Goal: Complete application form

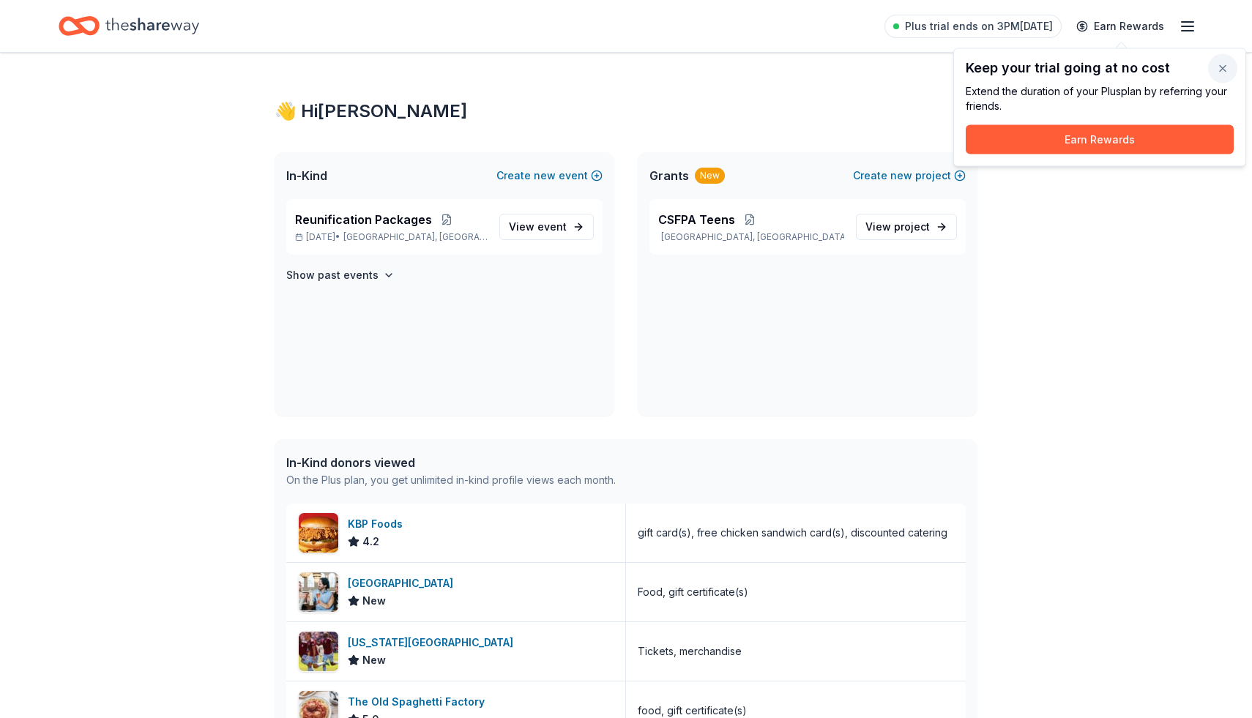
click at [1227, 67] on button "button" at bounding box center [1222, 68] width 29 height 29
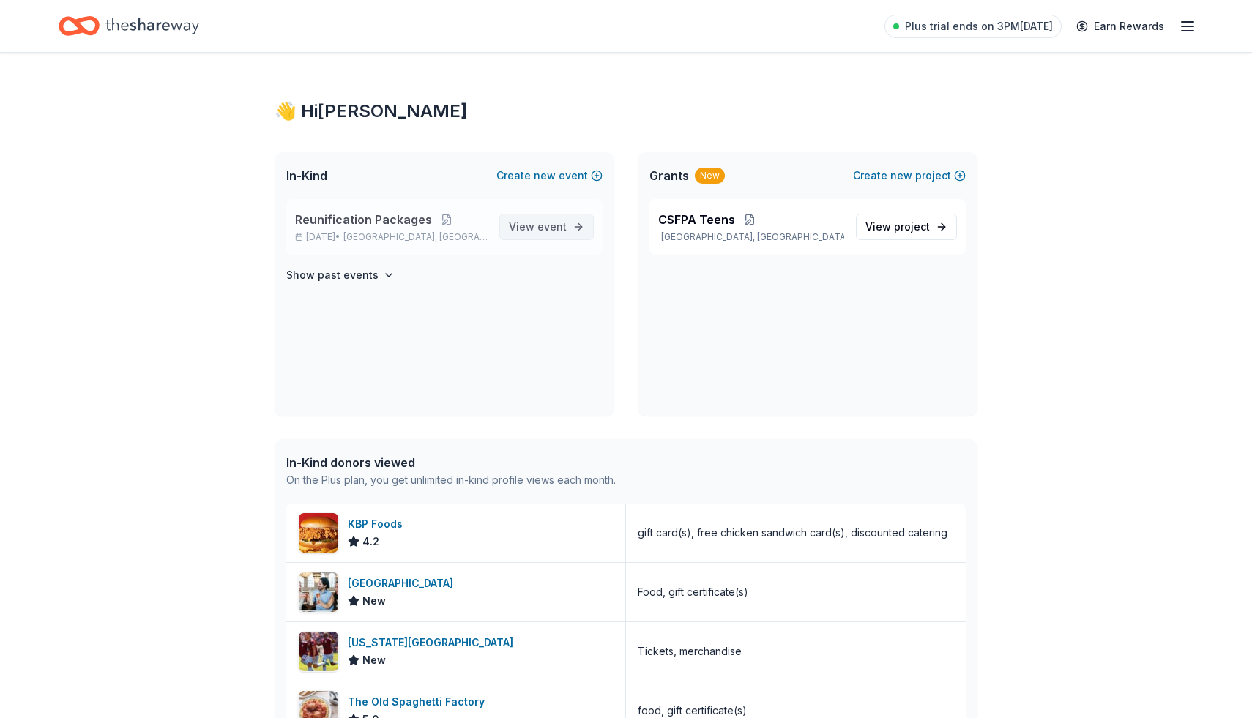
click at [544, 225] on span "event" at bounding box center [551, 226] width 29 height 12
click at [405, 551] on div "KBP Foods 4.2" at bounding box center [456, 533] width 340 height 59
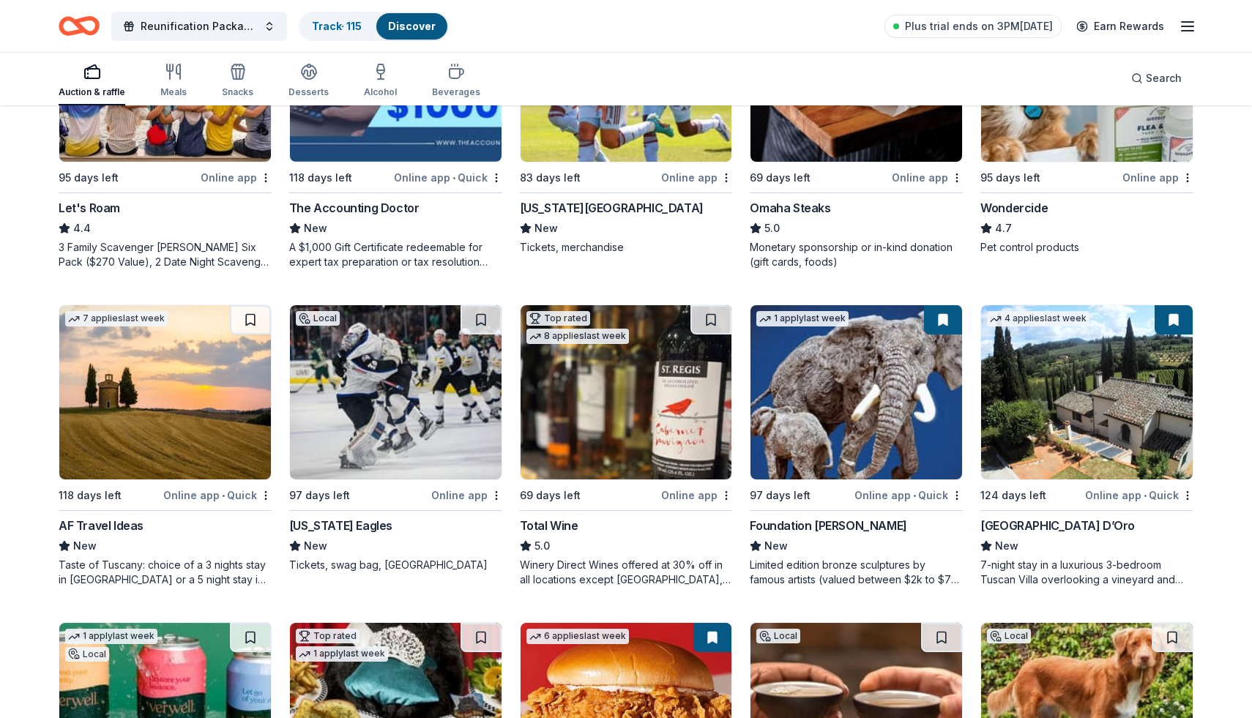
scroll to position [919, 0]
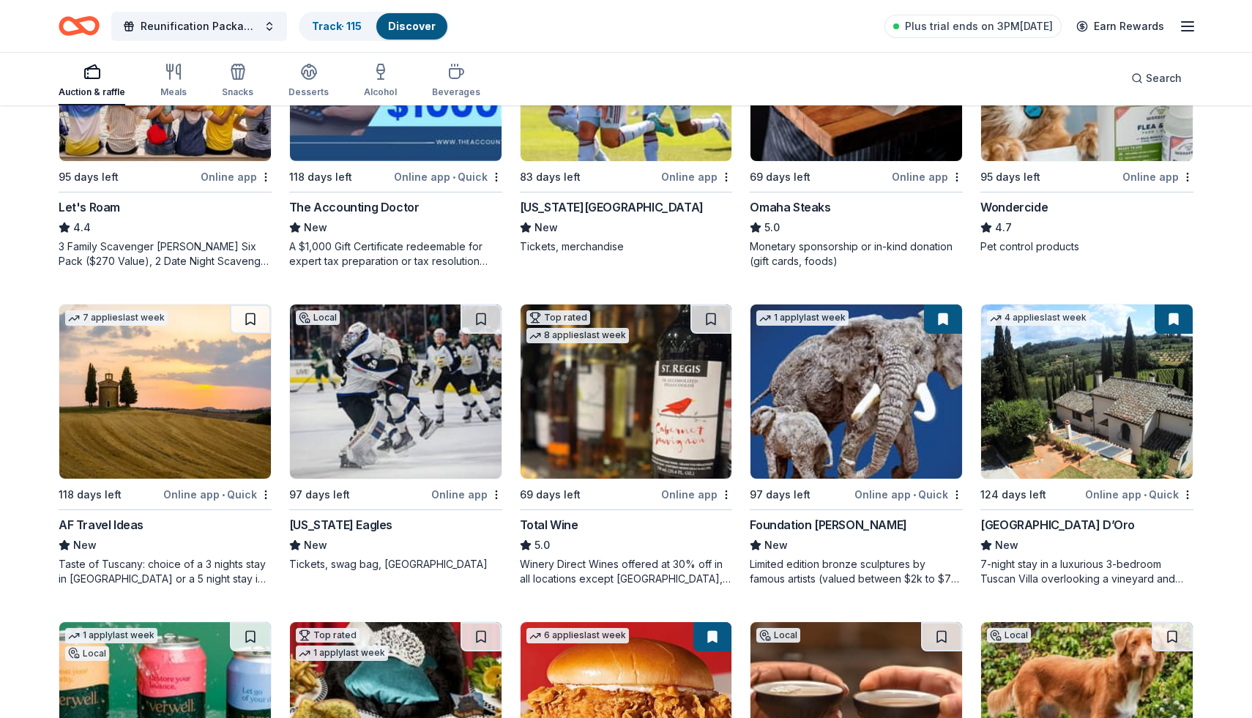
click at [163, 384] on img at bounding box center [165, 392] width 212 height 174
click at [781, 87] on div "Auction & raffle Meals Snacks Desserts Alcohol Beverages Search" at bounding box center [626, 78] width 1135 height 54
click at [260, 316] on button at bounding box center [252, 319] width 38 height 29
click at [255, 321] on button at bounding box center [252, 319] width 38 height 29
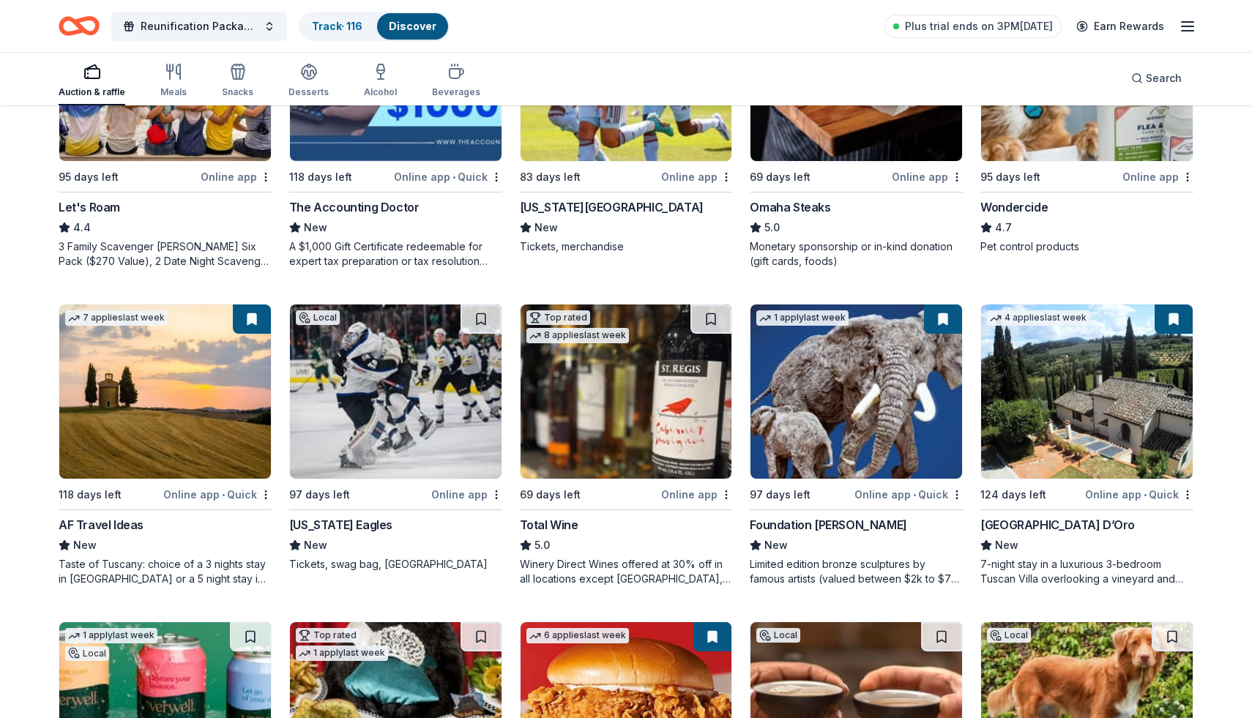
click at [250, 324] on button at bounding box center [252, 319] width 38 height 29
click at [213, 367] on img at bounding box center [165, 392] width 212 height 174
click at [480, 322] on button at bounding box center [480, 319] width 41 height 29
click at [387, 416] on img at bounding box center [396, 392] width 212 height 174
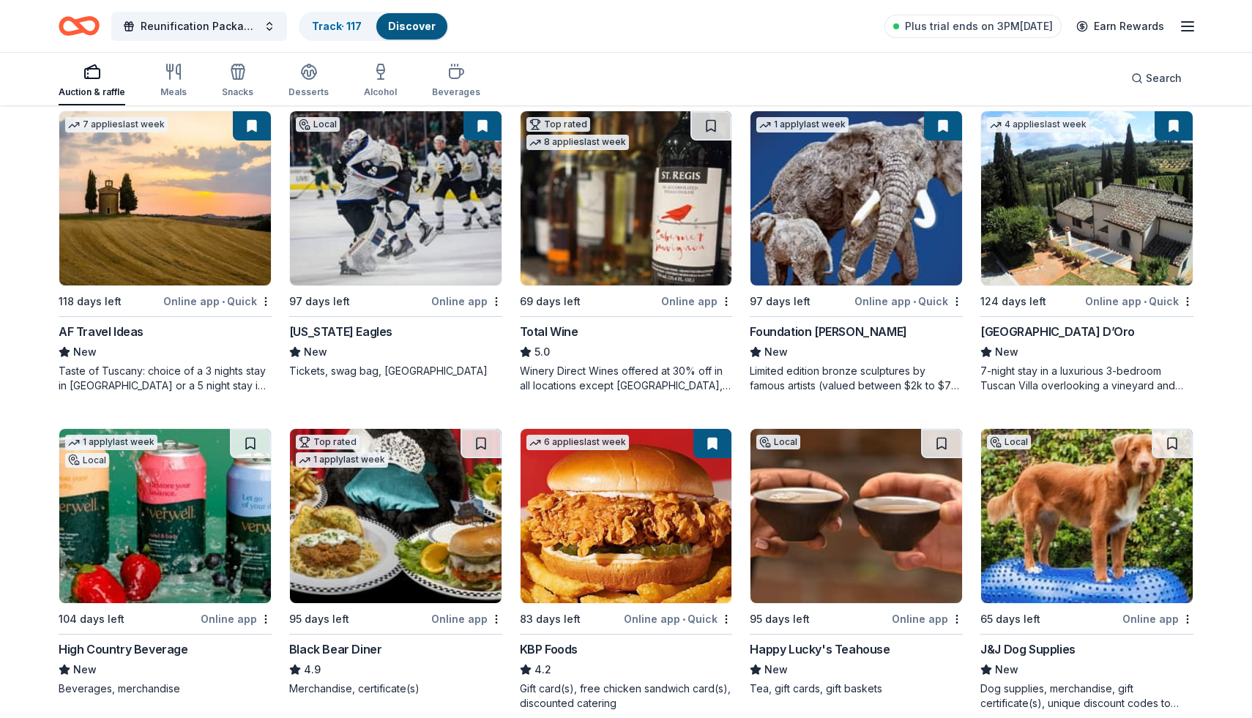
scroll to position [1113, 0]
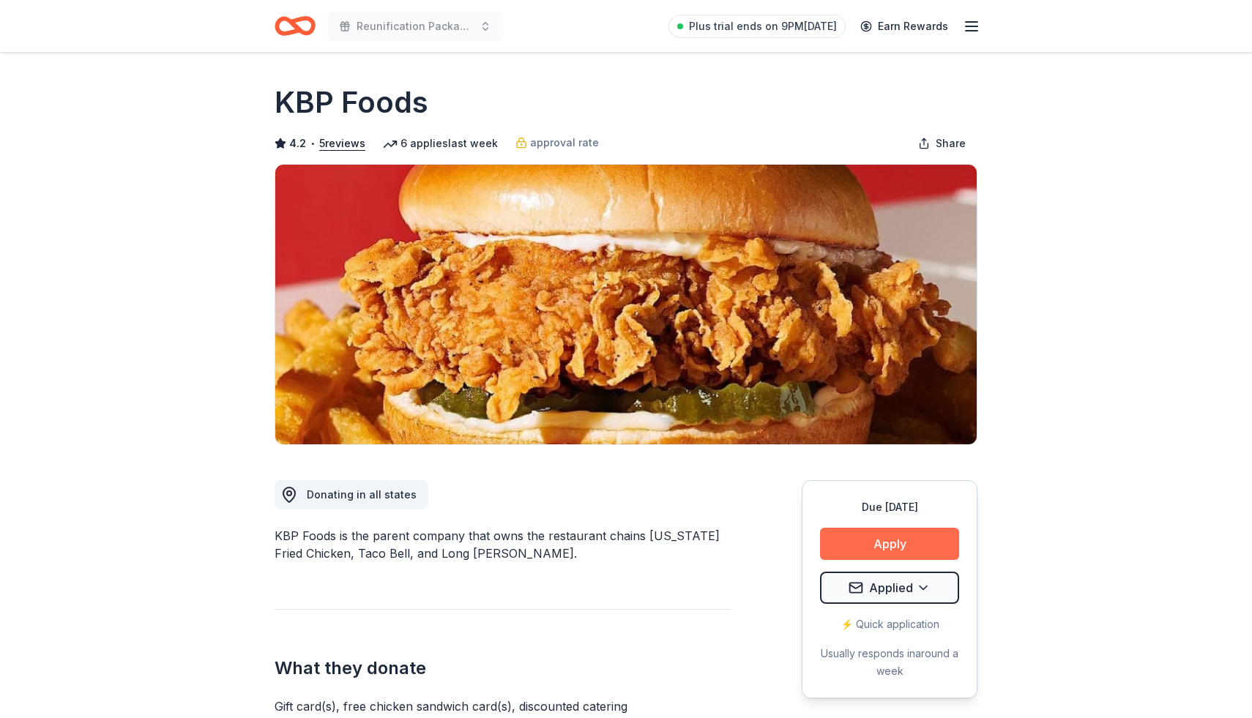
click at [892, 540] on button "Apply" at bounding box center [889, 544] width 139 height 32
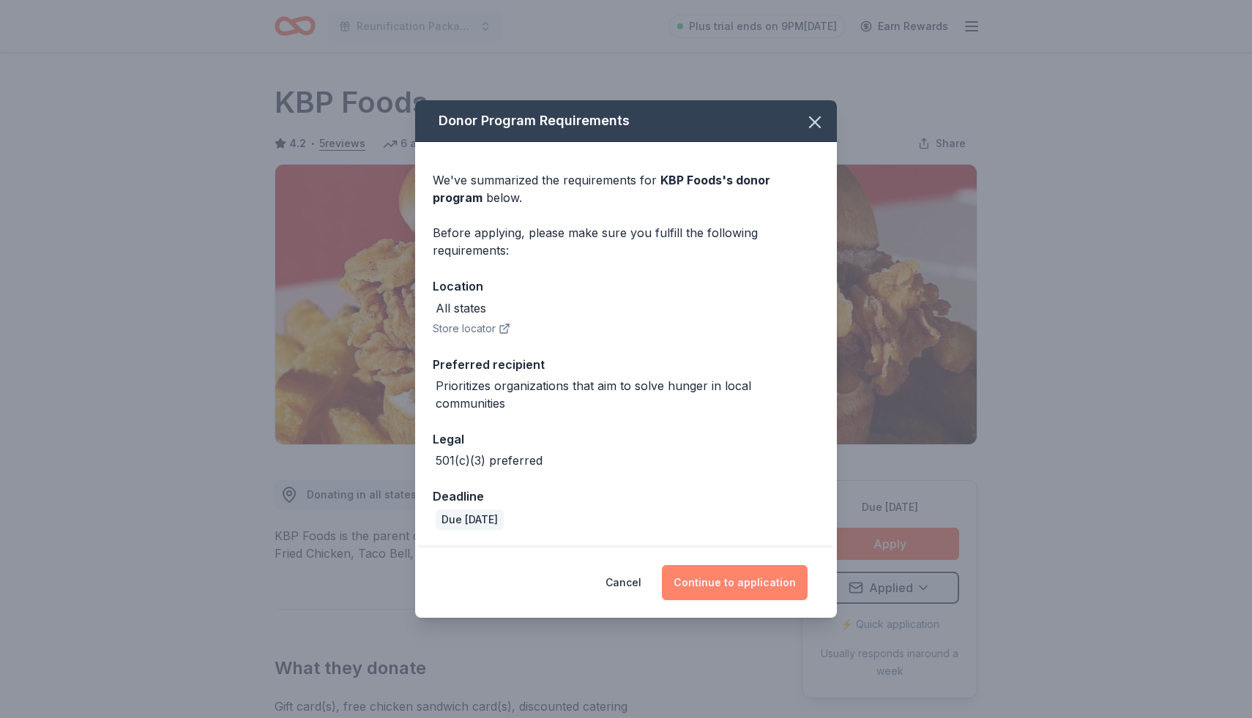
click at [759, 598] on button "Continue to application" at bounding box center [735, 582] width 146 height 35
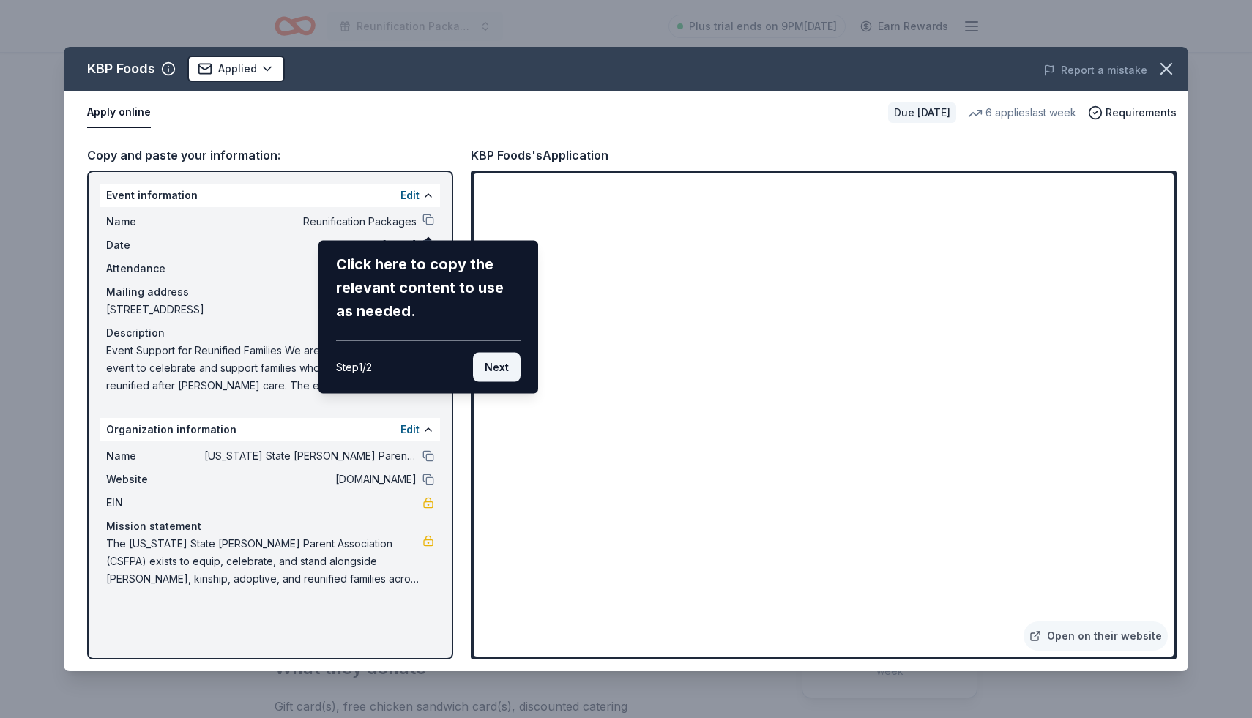
click at [497, 363] on button "Next" at bounding box center [497, 367] width 48 height 29
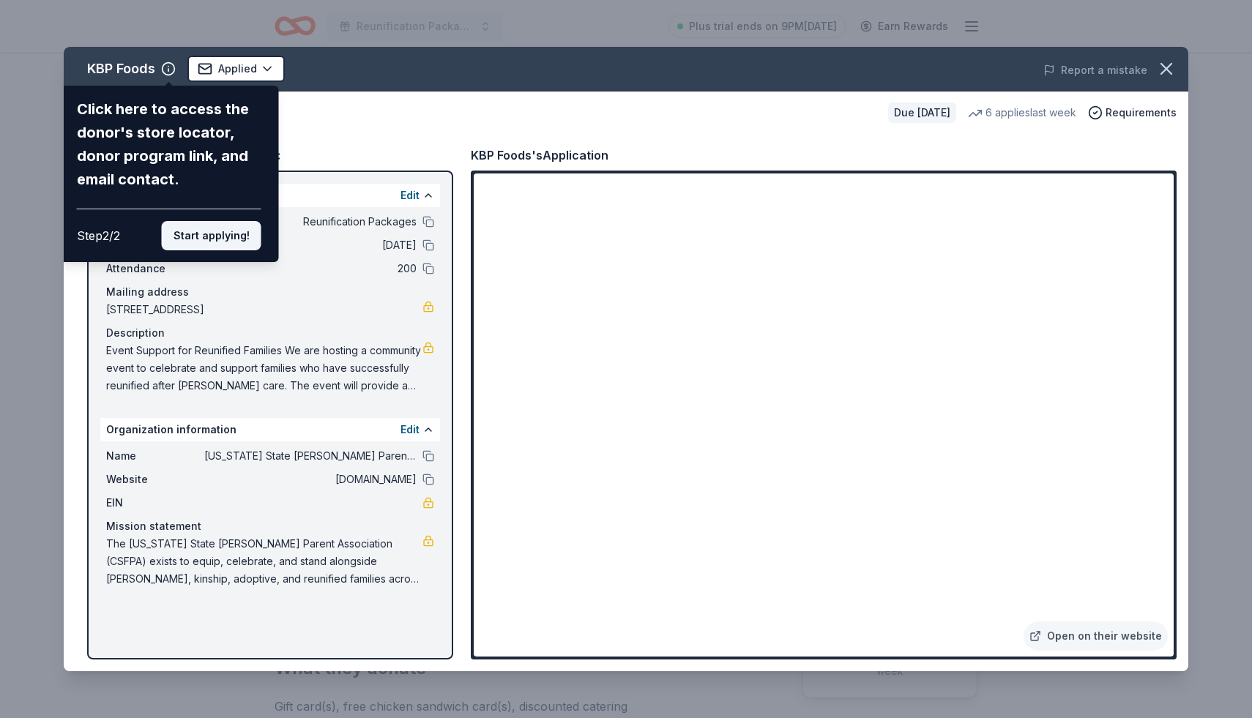
click at [238, 241] on button "Start applying!" at bounding box center [212, 235] width 100 height 29
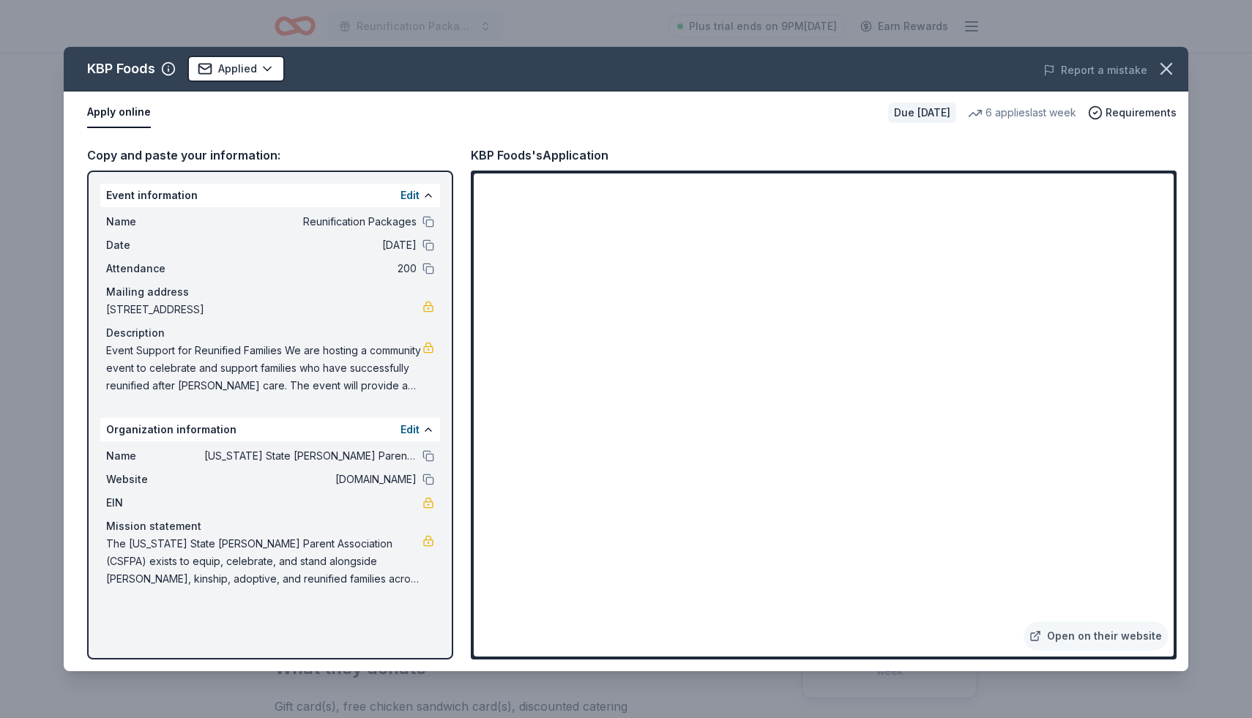
click at [643, 397] on div "KBP Foods Applied Report a mistake Apply online Due in 83 days 6 applies last w…" at bounding box center [626, 359] width 1124 height 624
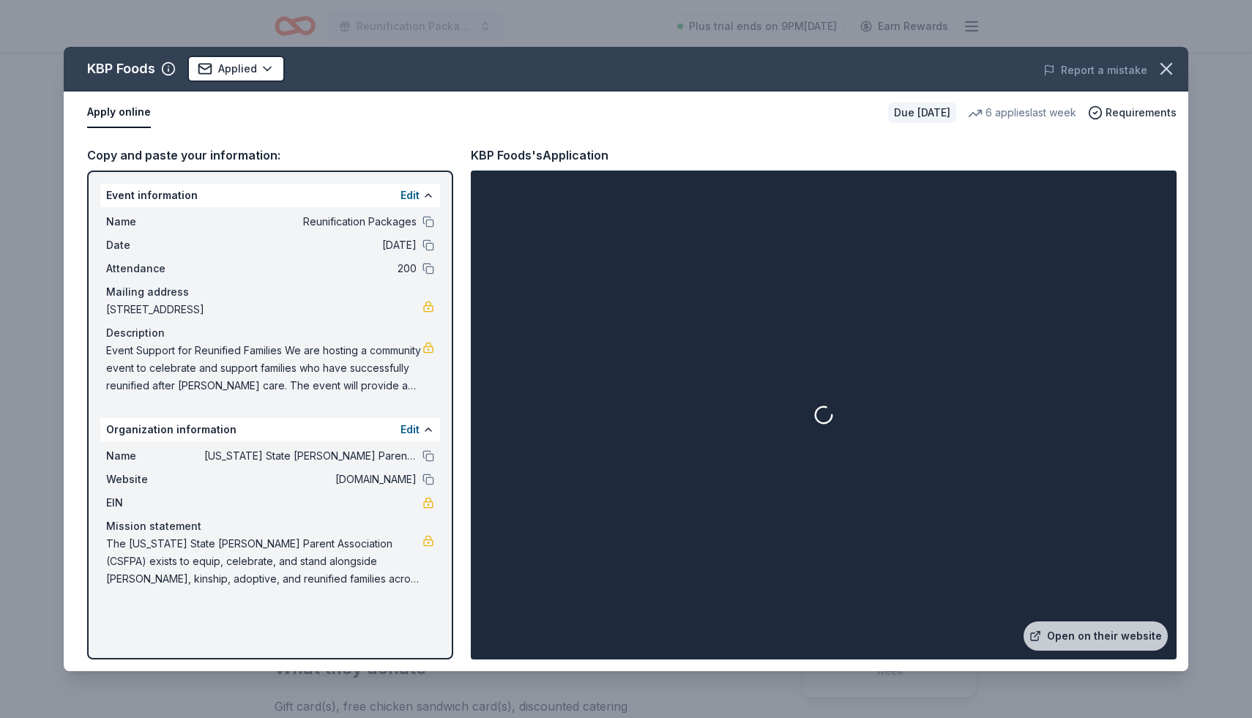
click at [651, 386] on div at bounding box center [824, 414] width 700 height 483
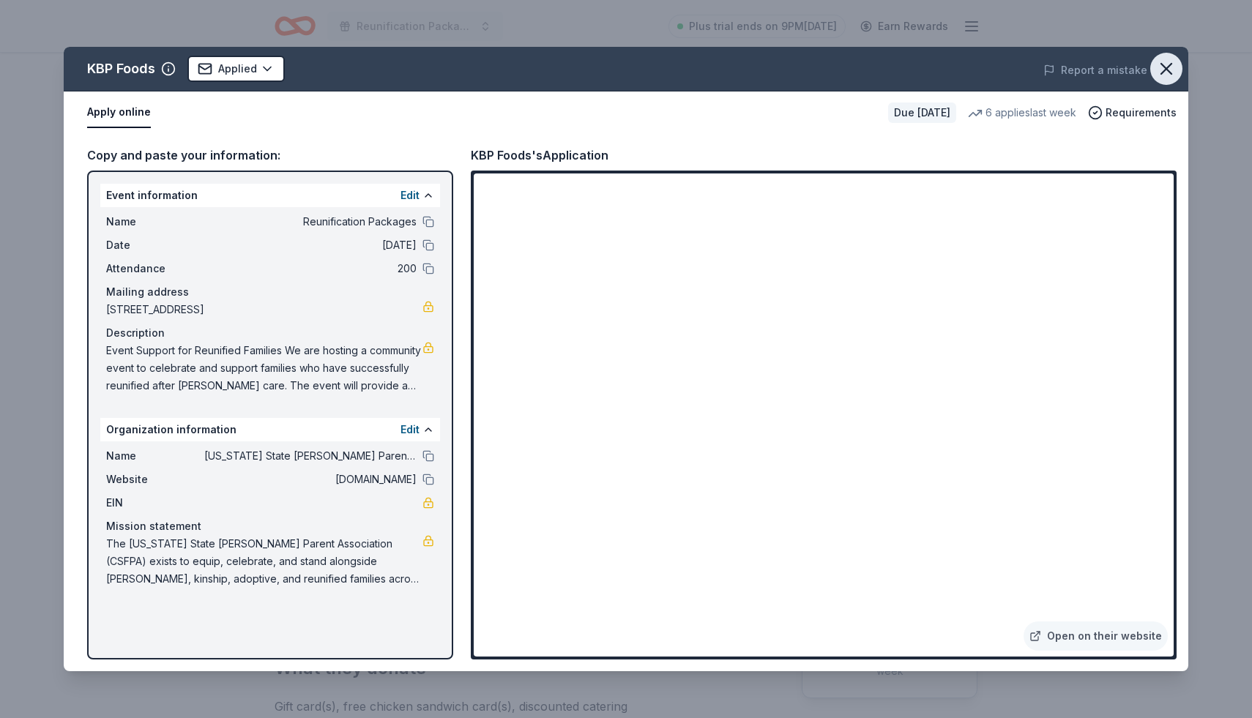
click at [1168, 68] on icon "button" at bounding box center [1166, 69] width 20 height 20
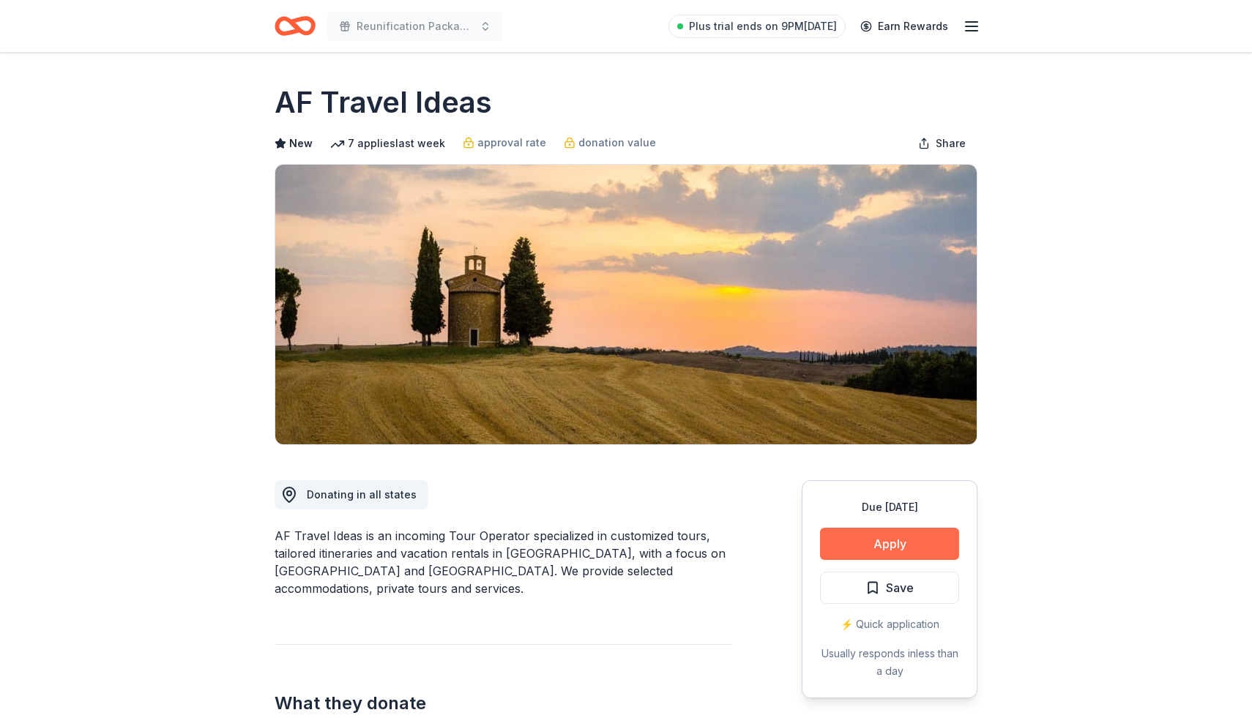
click at [864, 545] on button "Apply" at bounding box center [889, 544] width 139 height 32
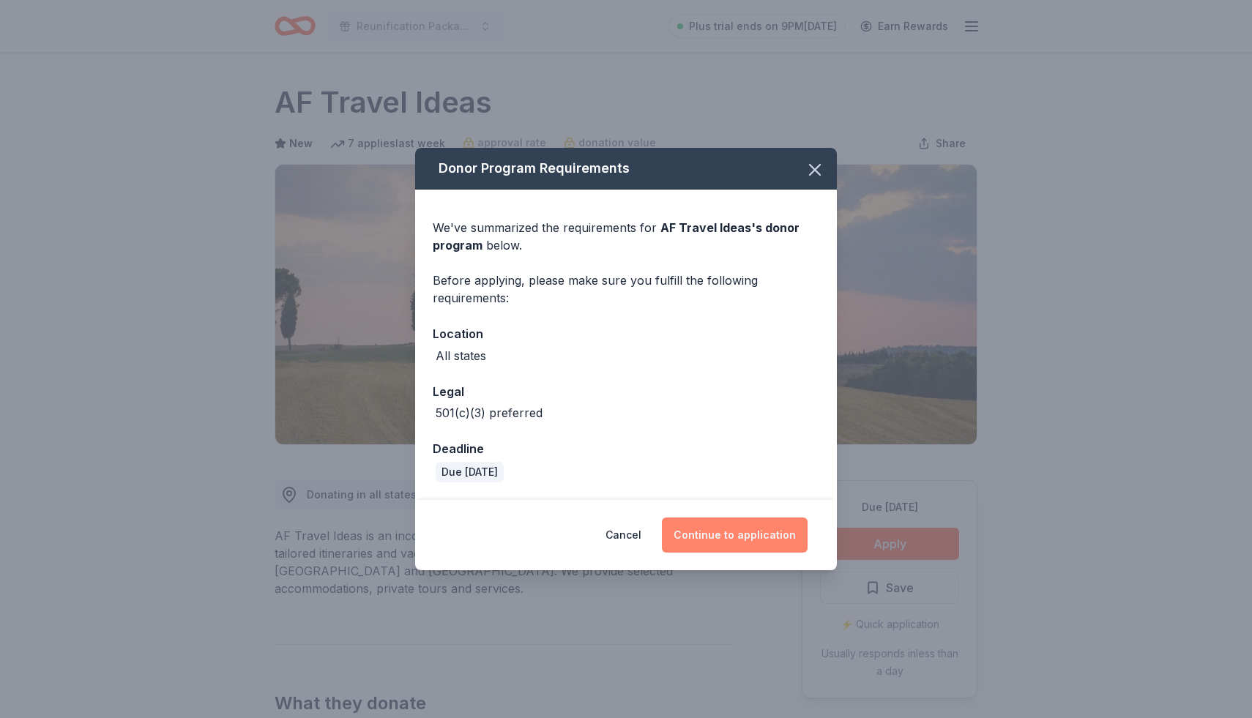
click at [744, 537] on button "Continue to application" at bounding box center [735, 535] width 146 height 35
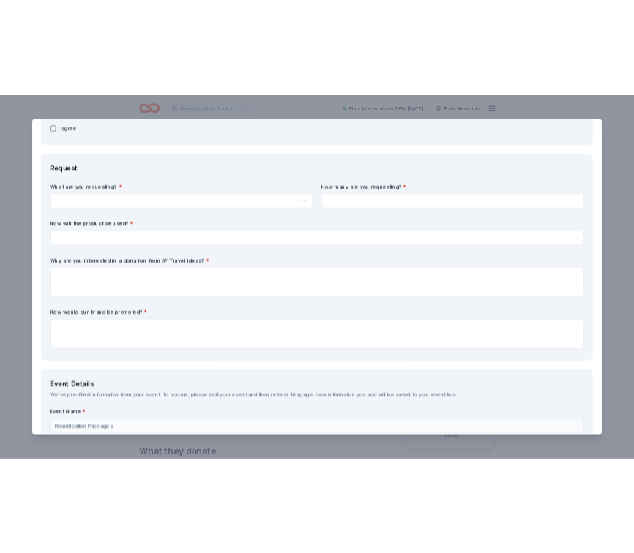
scroll to position [350, 0]
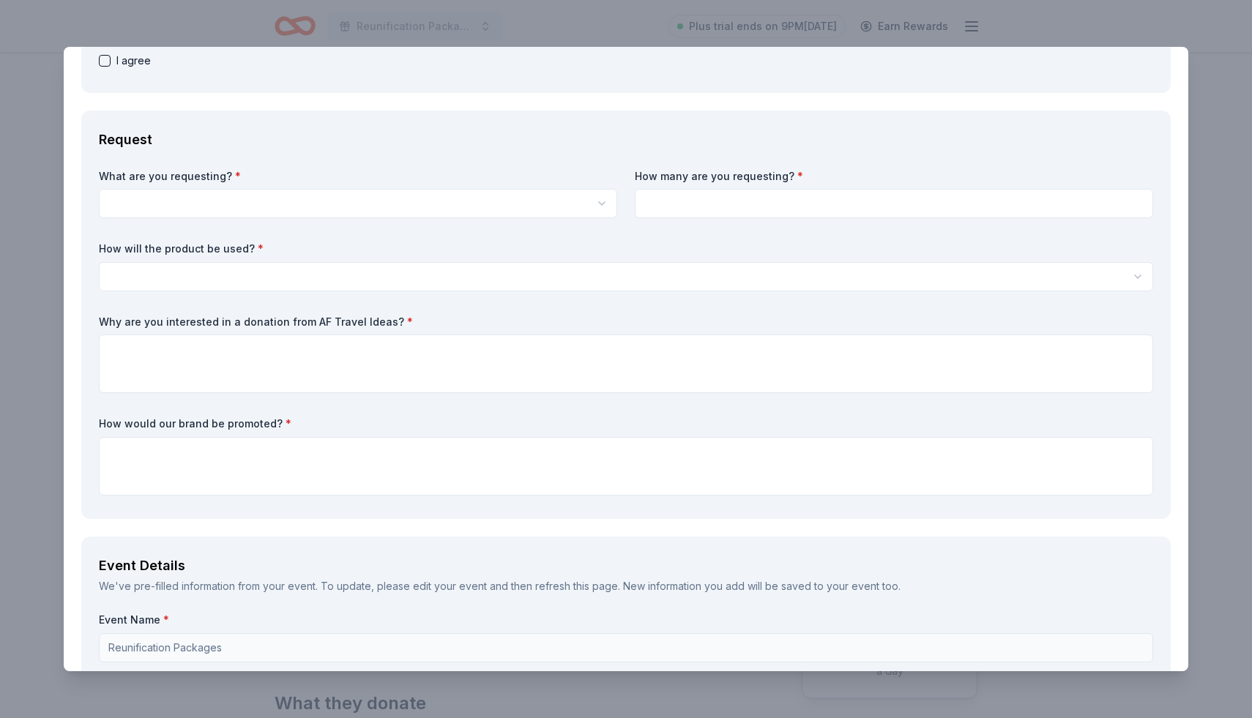
click at [597, 205] on html "Reunification Packages Plus trial ends on 9PM, 9/1 Earn Rewards Due in 118 days…" at bounding box center [626, 359] width 1252 height 718
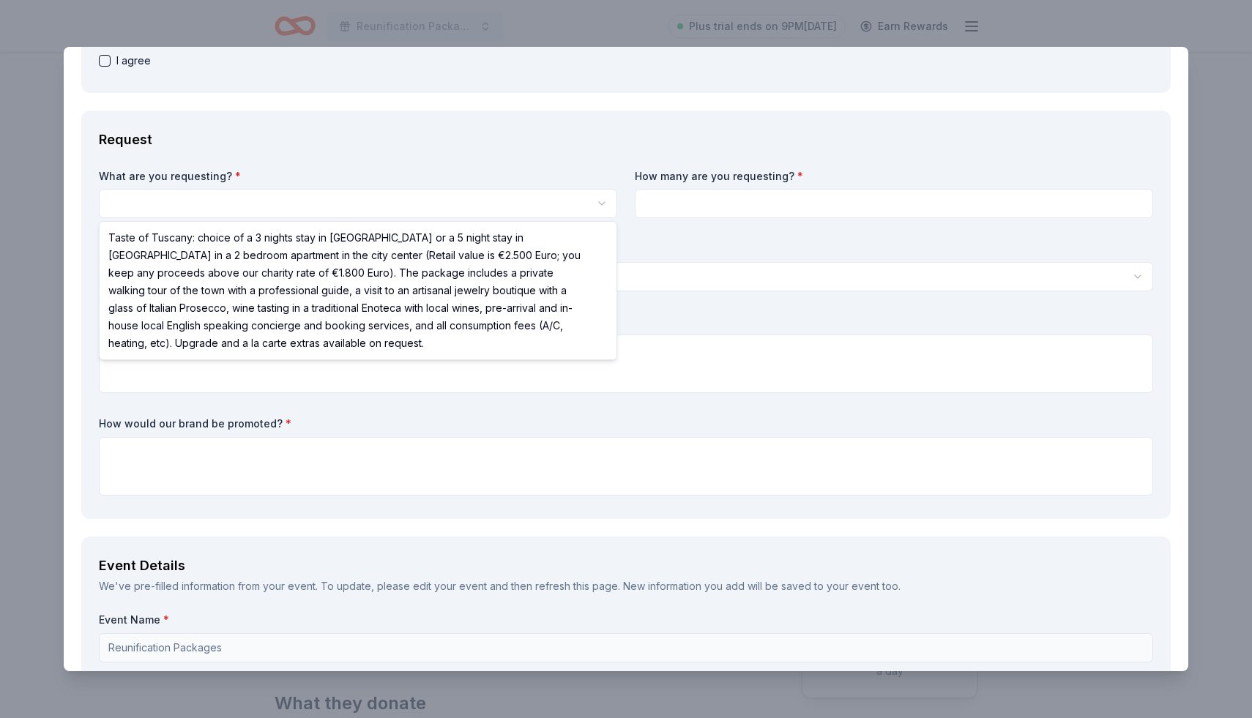
select select "Taste of Tuscany: choice of a 3 nights stay in Florence or a 5 night stay in Co…"
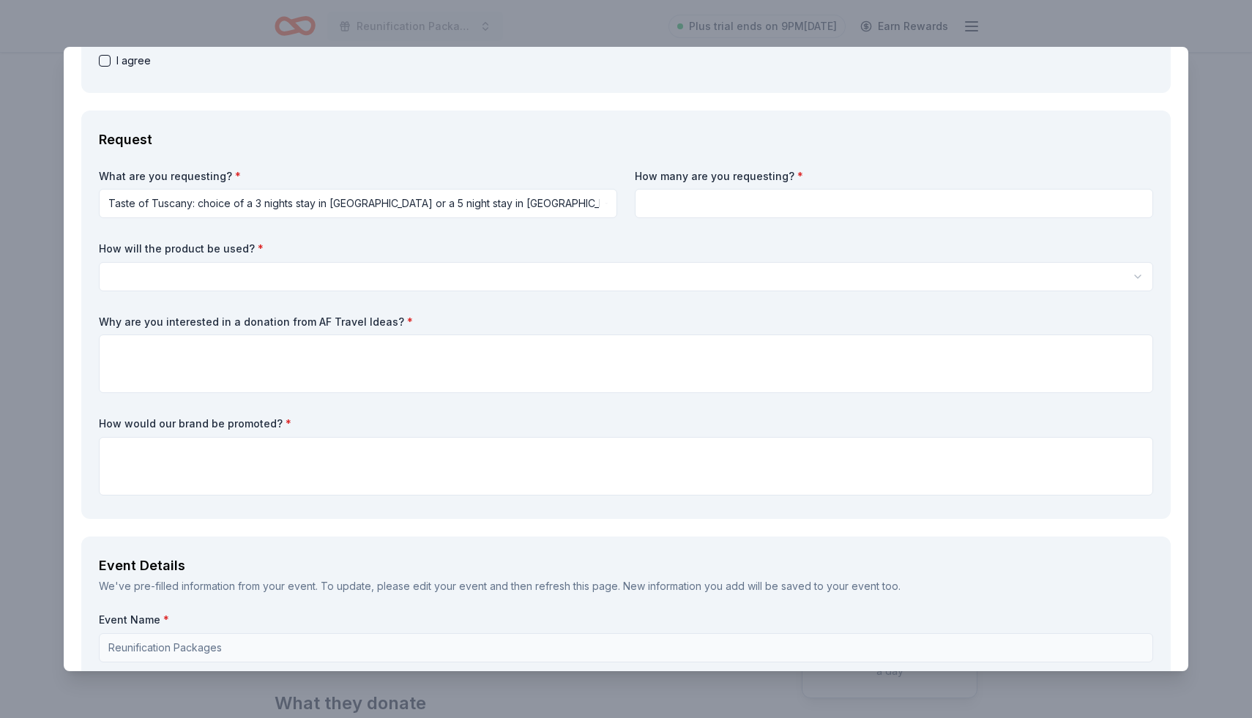
click at [698, 212] on input at bounding box center [894, 203] width 518 height 29
type input "1"
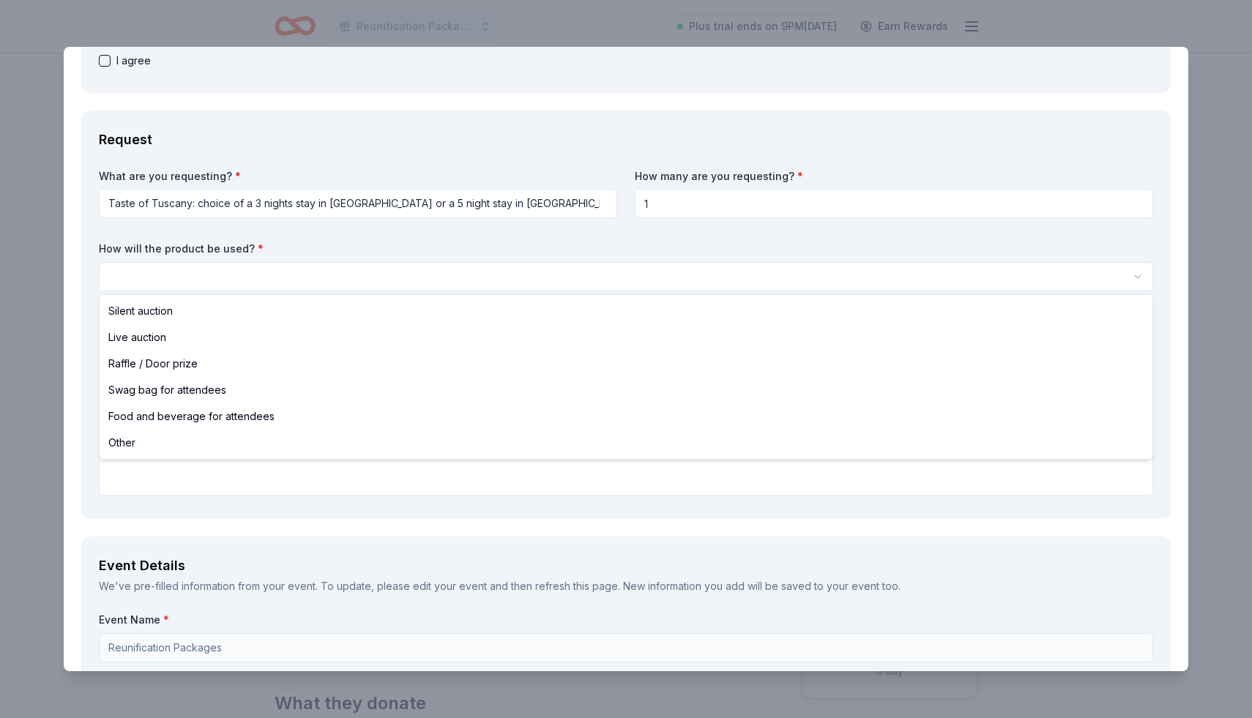
click at [618, 276] on html "Reunification Packages Plus trial ends on 9PM, 9/1 Earn Rewards Due in 118 days…" at bounding box center [626, 359] width 1252 height 718
select select "silentAuction"
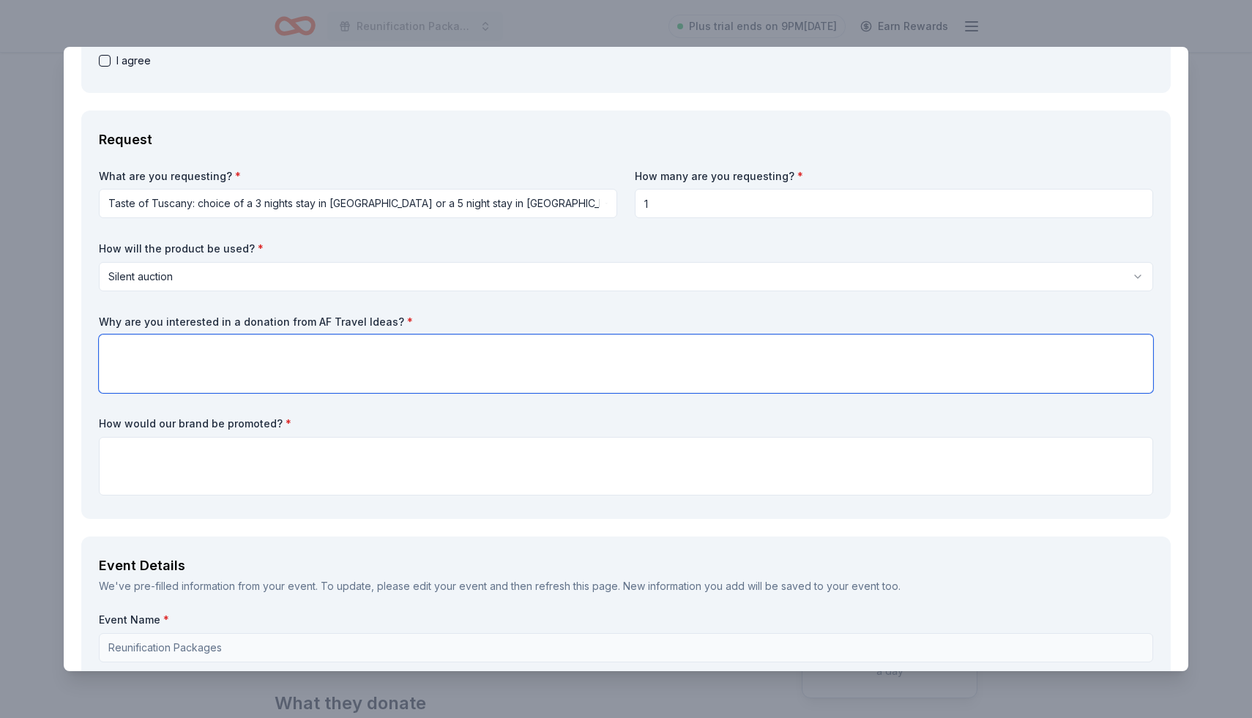
click at [548, 390] on textarea at bounding box center [626, 364] width 1054 height 59
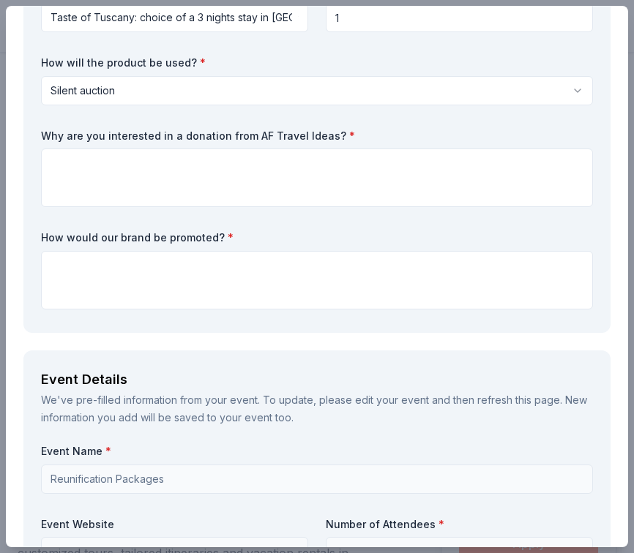
scroll to position [638, 0]
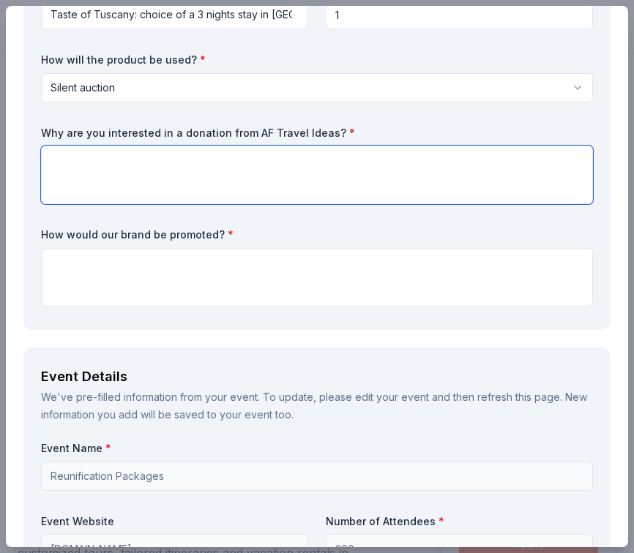
paste textarea "The Colorado State Foster Parent Association (CSFPA) serves foster, kinship, ad…"
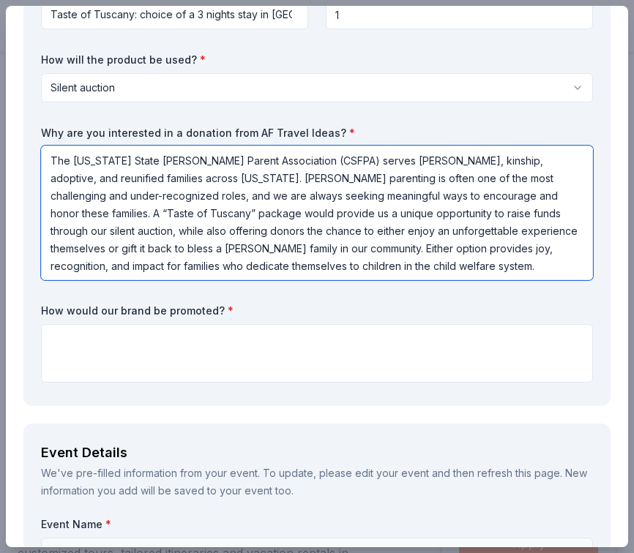
type textarea "The Colorado State Foster Parent Association (CSFPA) serves foster, kinship, ad…"
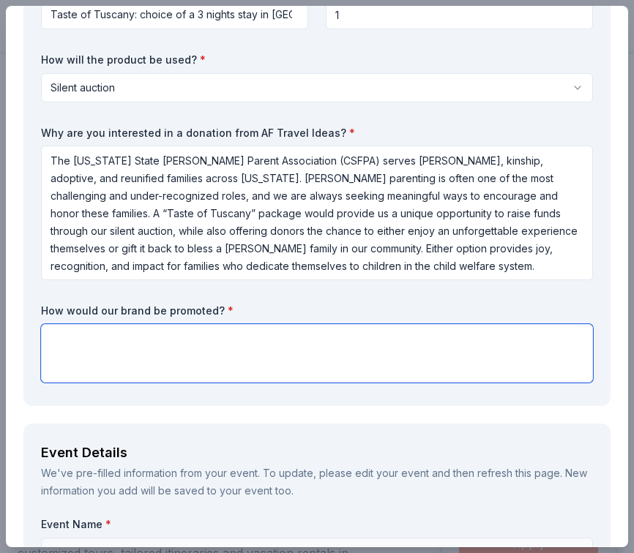
paste textarea "Your donation would be featured prominently in our silent auction, highlighted …"
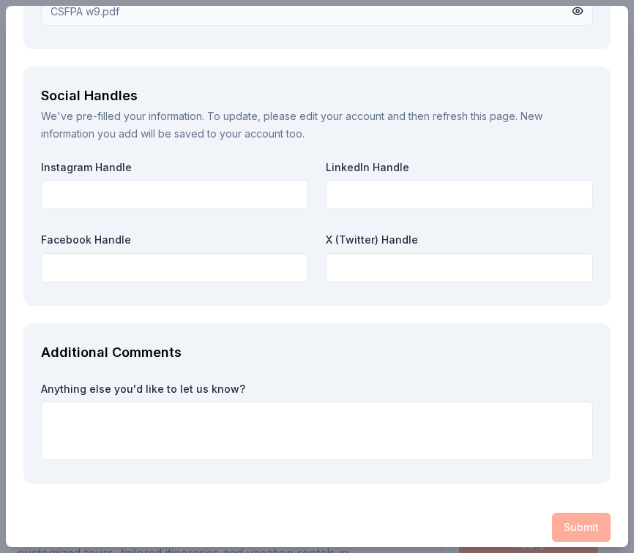
scroll to position [2291, 0]
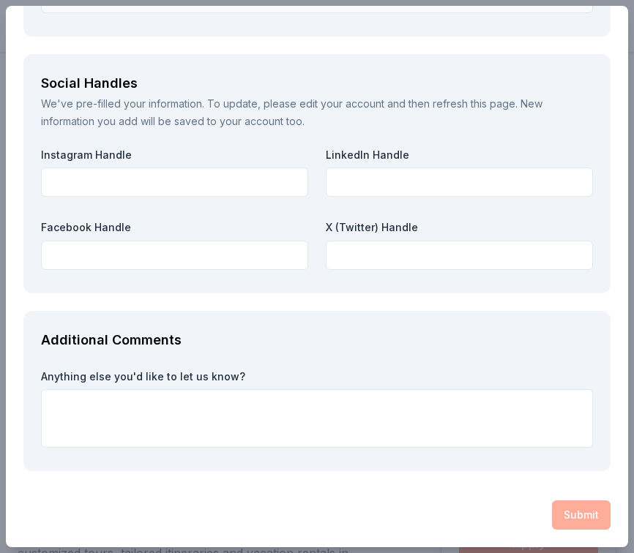
type textarea "Your donation would be featured prominently in our silent auction, highlighted …"
click at [497, 451] on div "Anything else you'd like to let us know?" at bounding box center [317, 412] width 552 height 85
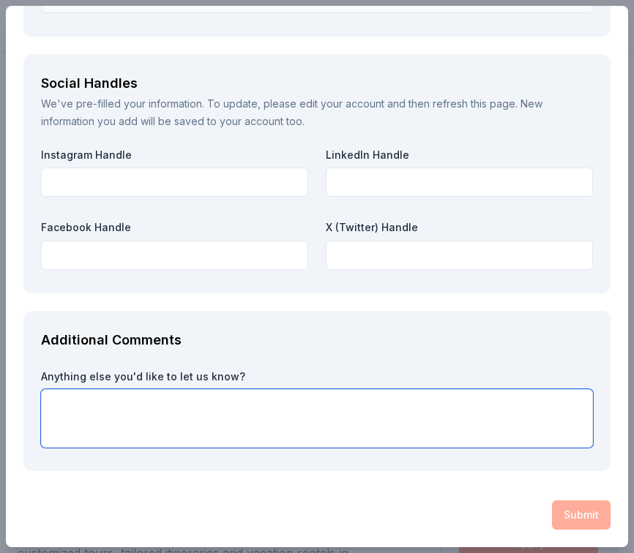
click at [486, 409] on textarea at bounding box center [317, 418] width 552 height 59
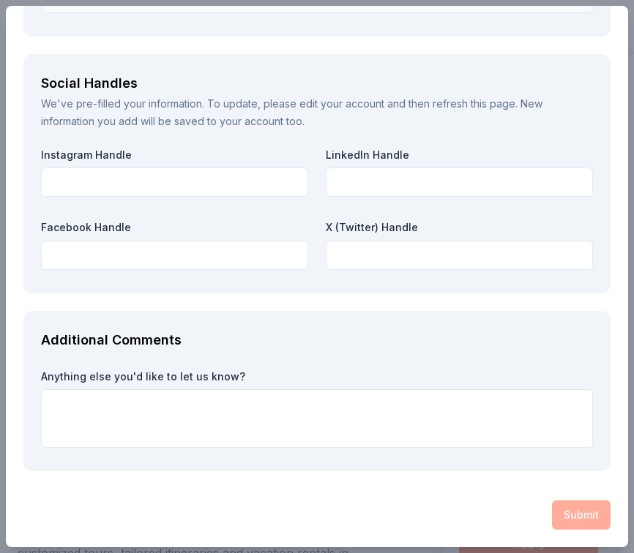
click at [570, 517] on div "Submit" at bounding box center [316, 515] width 587 height 29
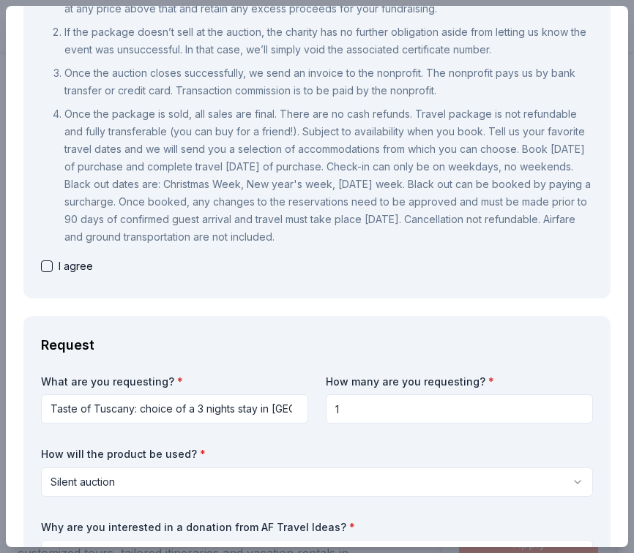
scroll to position [231, 0]
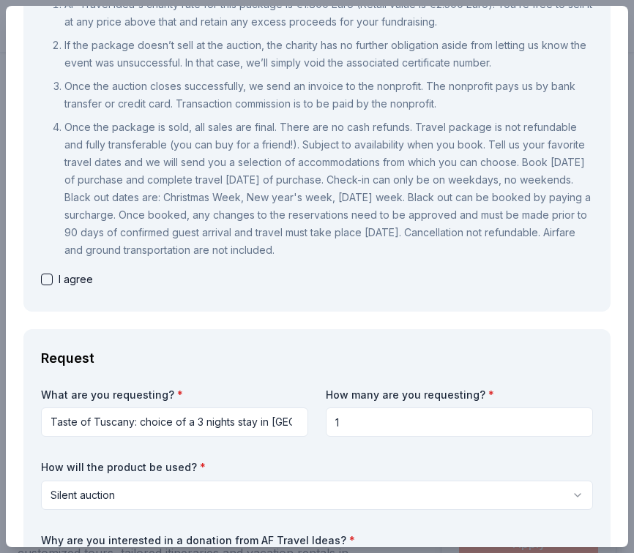
click at [48, 277] on button "button" at bounding box center [47, 280] width 12 height 12
checkbox input "true"
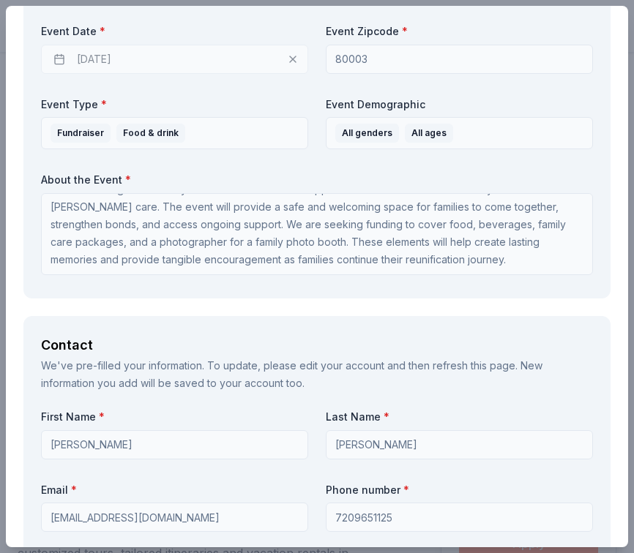
scroll to position [2291, 0]
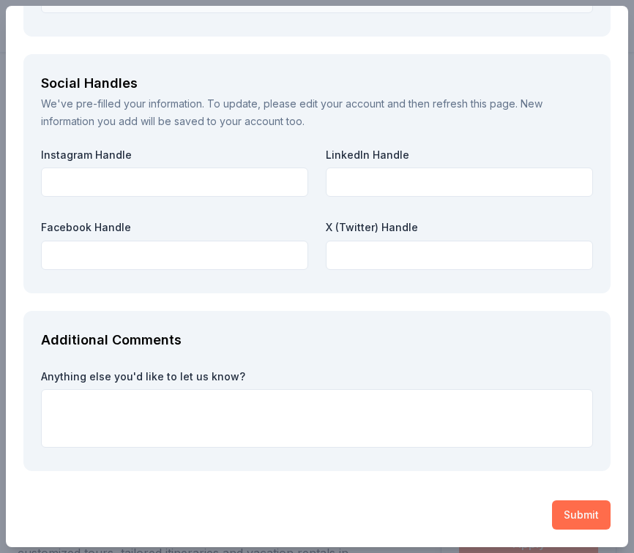
click at [575, 511] on button "Submit" at bounding box center [581, 515] width 59 height 29
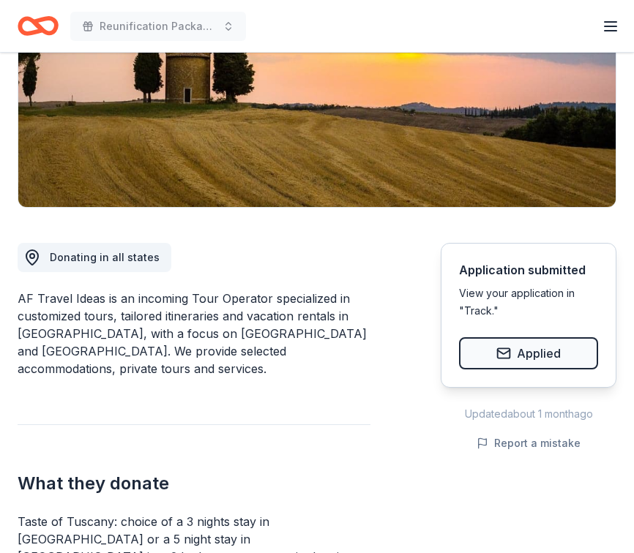
scroll to position [0, 0]
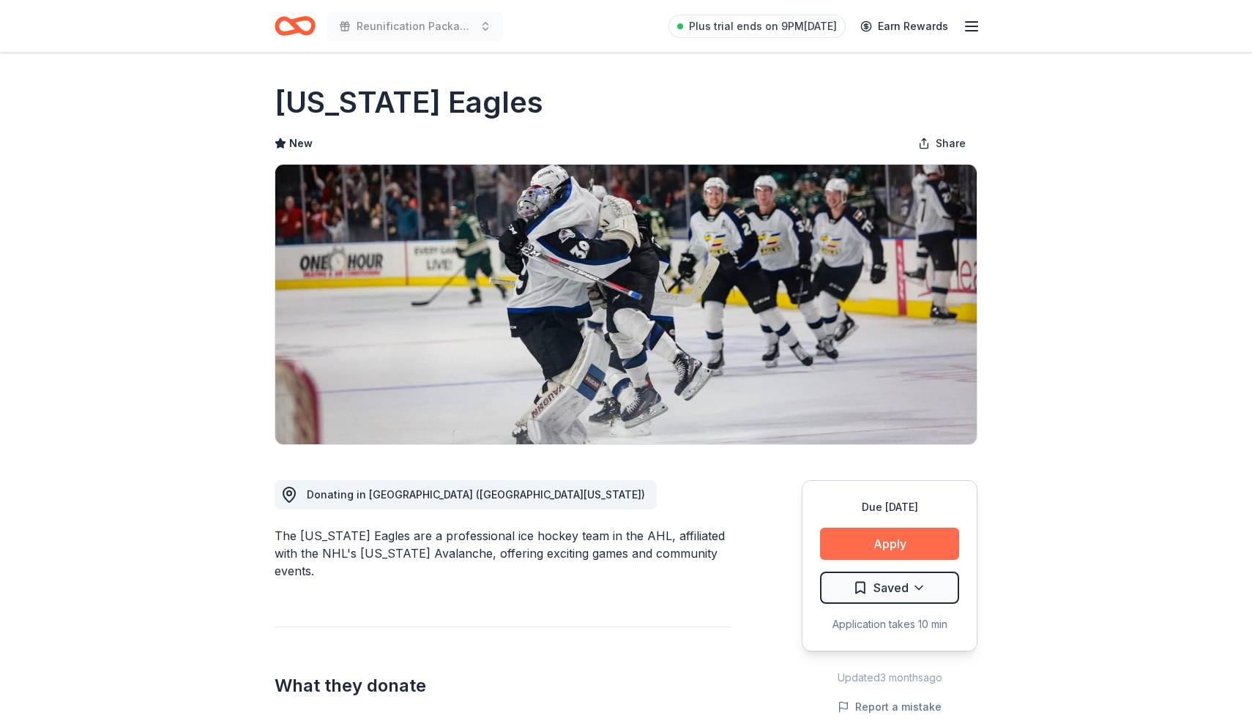
click at [845, 548] on button "Apply" at bounding box center [889, 544] width 139 height 32
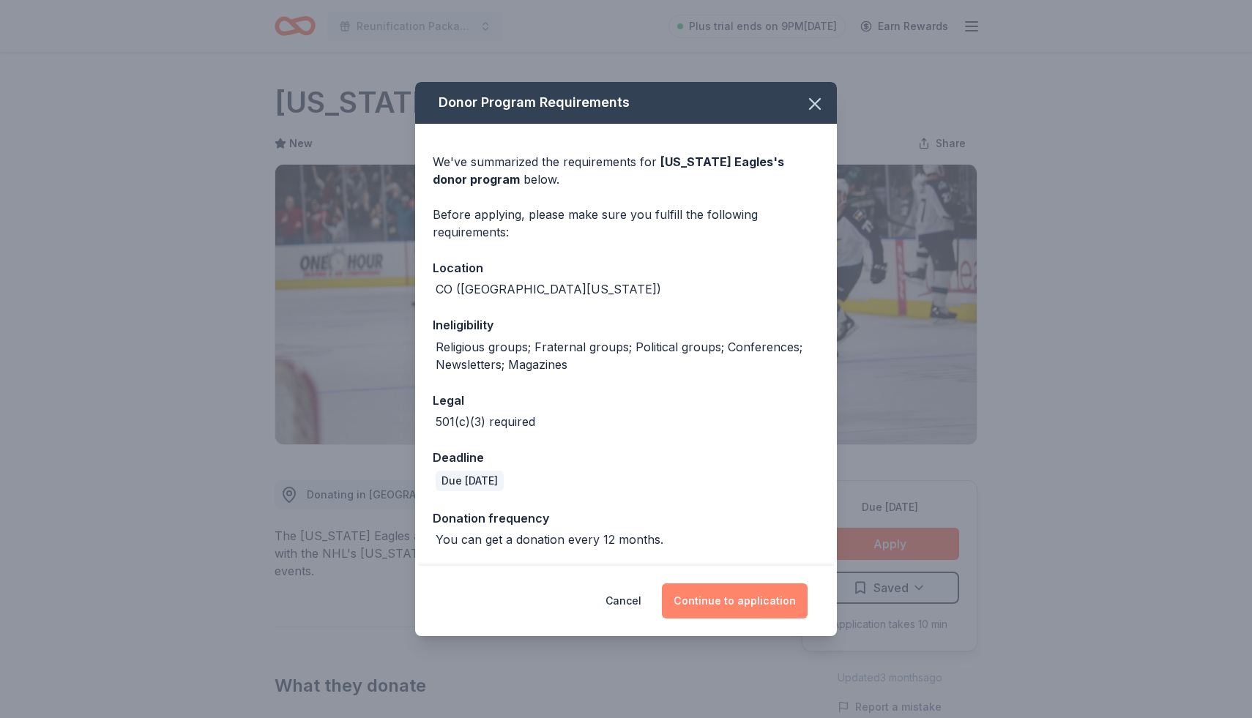
click at [766, 591] on button "Continue to application" at bounding box center [735, 600] width 146 height 35
